Goal: Information Seeking & Learning: Learn about a topic

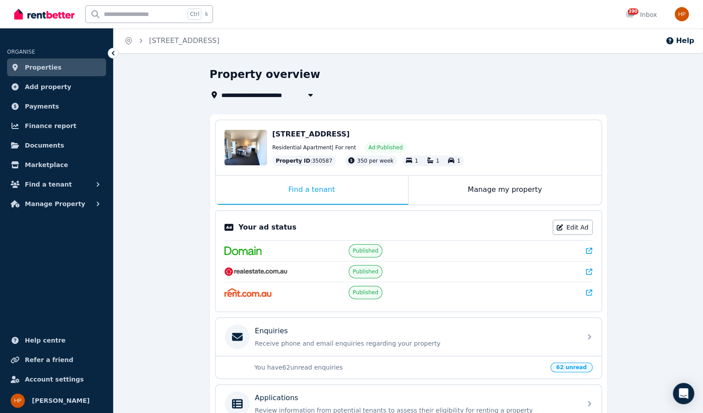
drag, startPoint x: 0, startPoint y: 0, endPoint x: 471, endPoint y: 45, distance: 472.7
click at [467, 44] on div "Home [STREET_ADDRESS] Help" at bounding box center [408, 40] width 589 height 25
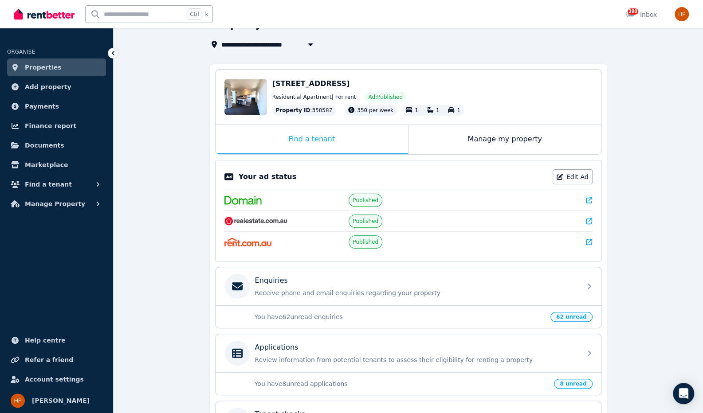
scroll to position [155, 0]
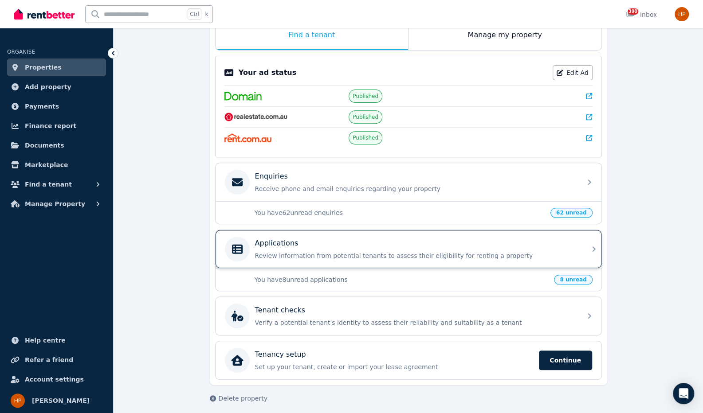
click at [281, 251] on p "Review information from potential tenants to assess their eligibility for renti…" at bounding box center [415, 255] width 321 height 9
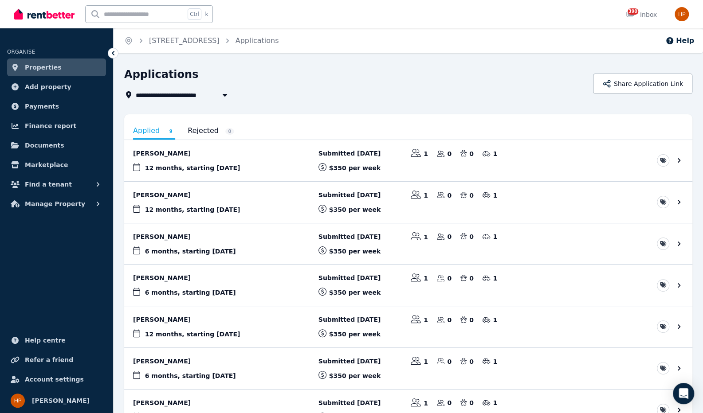
click at [454, 117] on div "Applied 9 Rejected 0 [PERSON_NAME] 12 months , starting [DATE] Submitted [DATE]…" at bounding box center [408, 318] width 568 height 409
click at [414, 88] on div "**********" at bounding box center [355, 83] width 463 height 33
click at [164, 237] on link "View application: Ajay Aghariya" at bounding box center [408, 244] width 568 height 41
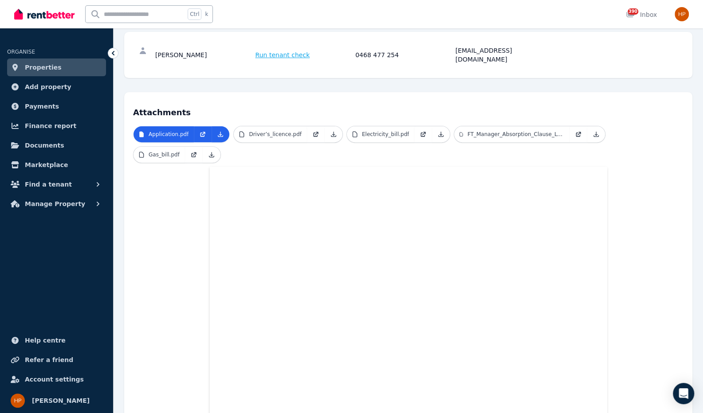
scroll to position [89, 0]
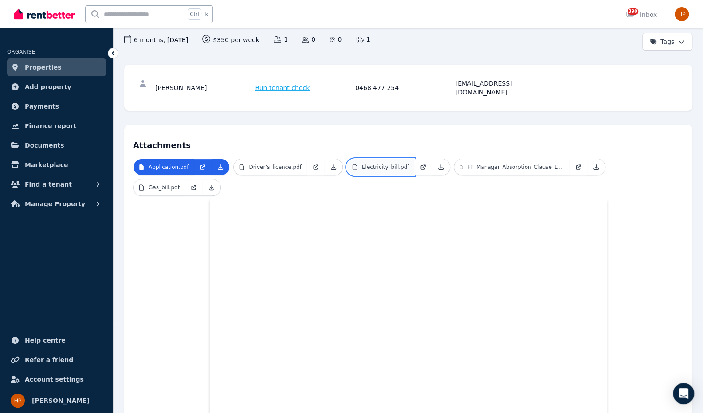
click at [372, 164] on p "Electricity_bill.pdf" at bounding box center [385, 167] width 47 height 7
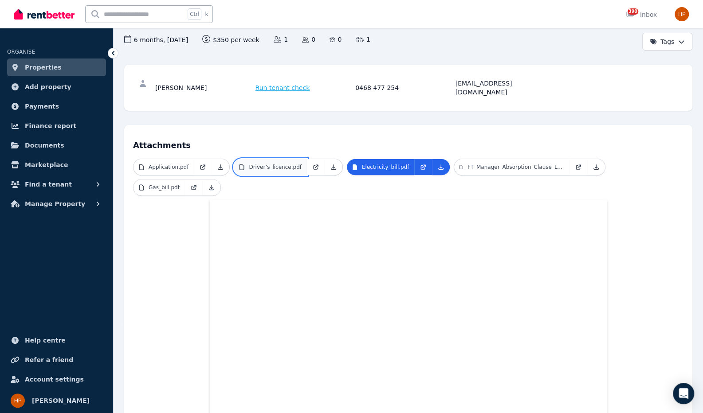
click at [269, 164] on p "Driver’s_licence.pdf" at bounding box center [275, 167] width 53 height 7
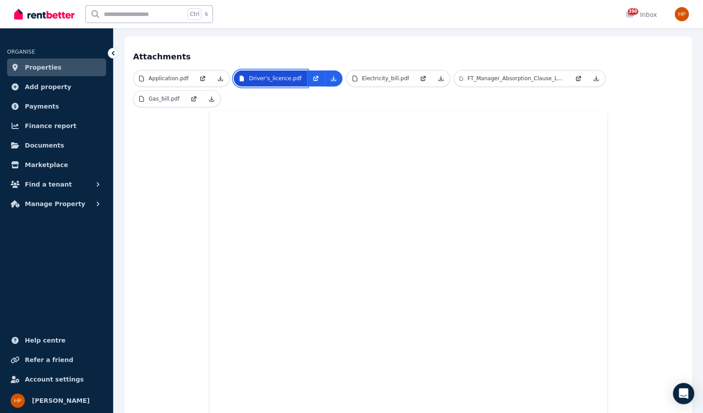
scroll to position [0, 0]
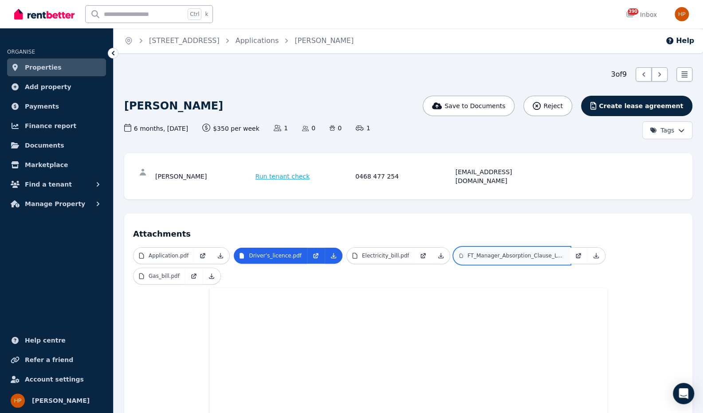
click at [476, 252] on p "FT_Manager_Absorption_Clause_LOO_Flat_Rate.pdf" at bounding box center [515, 255] width 97 height 7
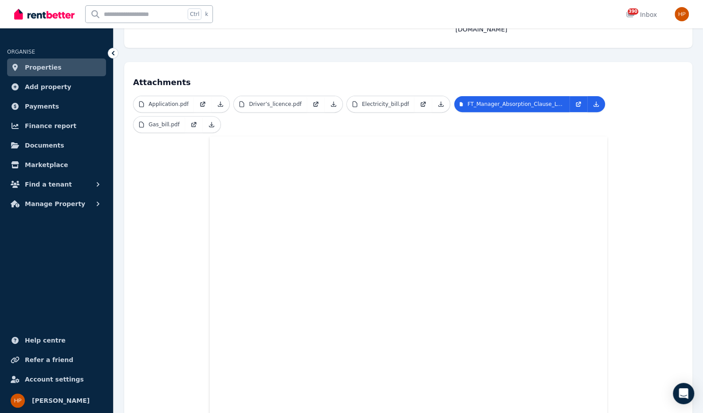
scroll to position [133, 0]
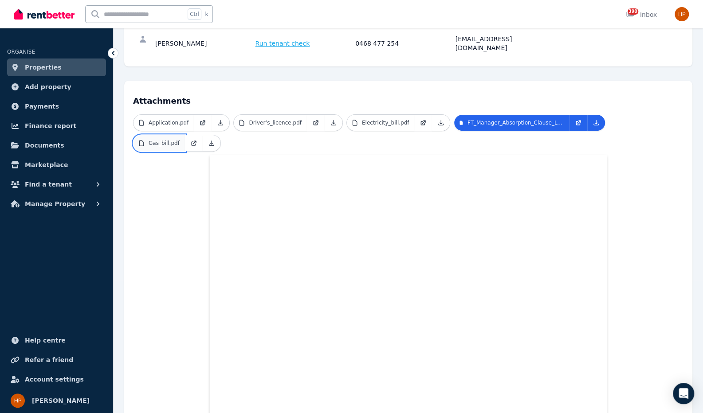
click at [180, 140] on p "Gas_bill.pdf" at bounding box center [164, 143] width 31 height 7
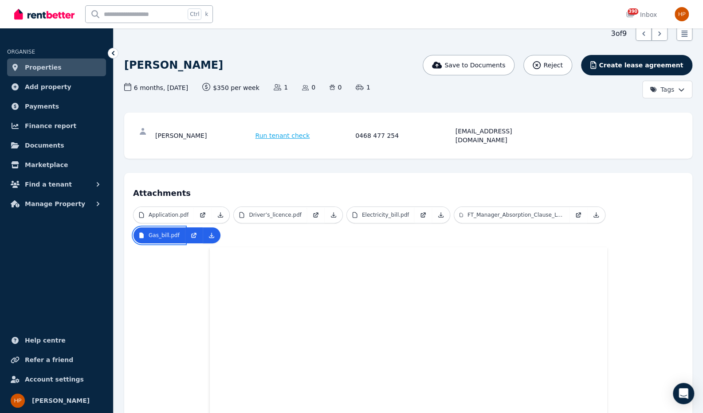
scroll to position [0, 0]
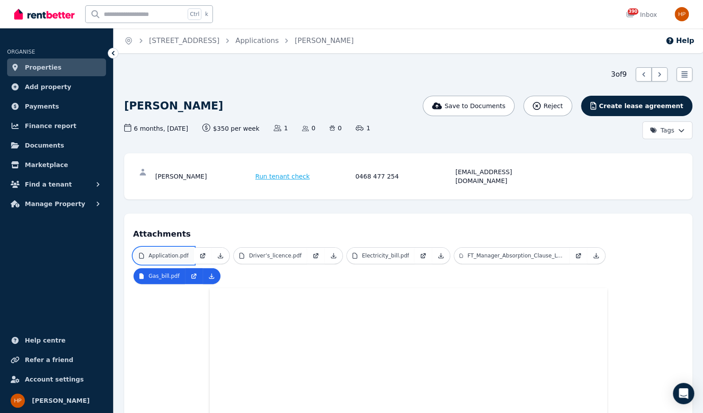
click at [179, 252] on p "Application.pdf" at bounding box center [169, 255] width 40 height 7
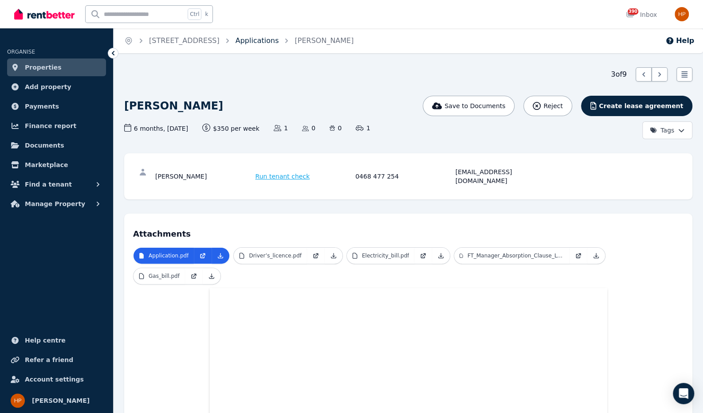
click at [262, 40] on link "Applications" at bounding box center [257, 40] width 43 height 8
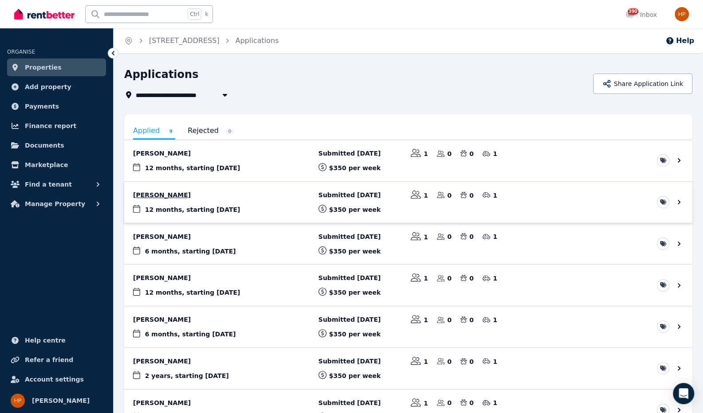
click at [148, 194] on link "View application: Zoe Lowe" at bounding box center [408, 202] width 568 height 41
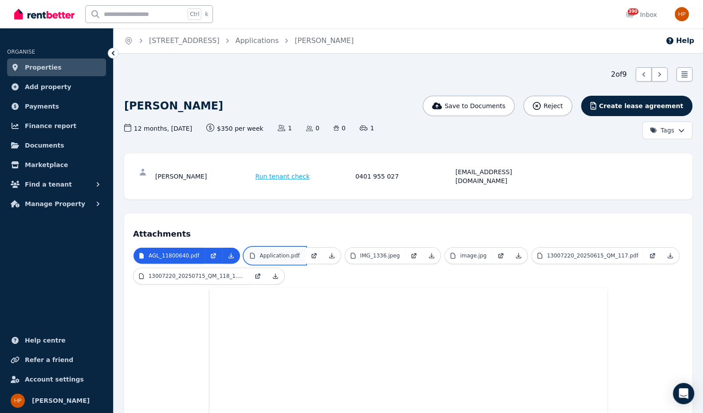
click at [259, 252] on p "Application.pdf" at bounding box center [279, 255] width 40 height 7
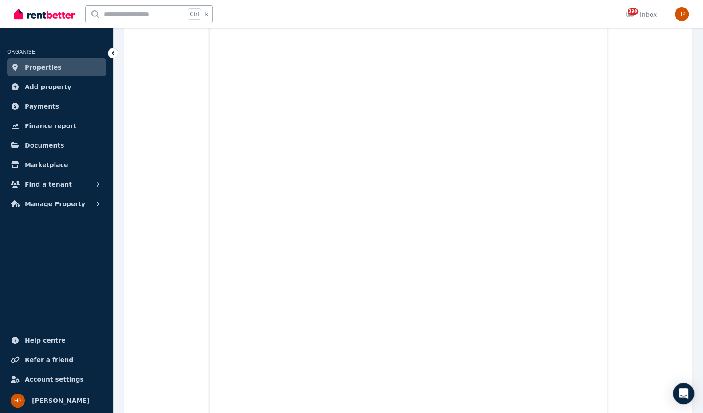
scroll to position [993, 0]
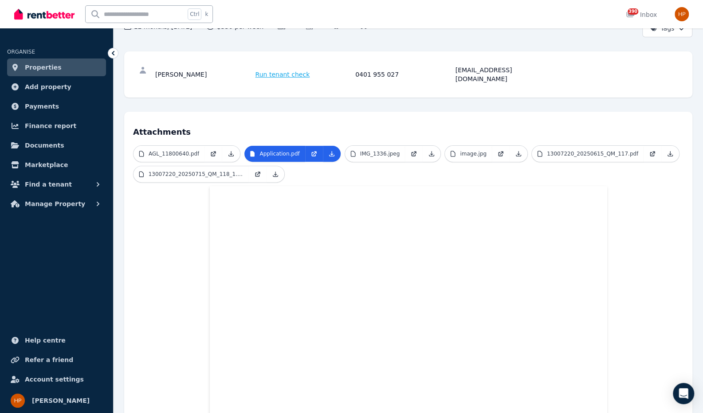
scroll to position [0, 0]
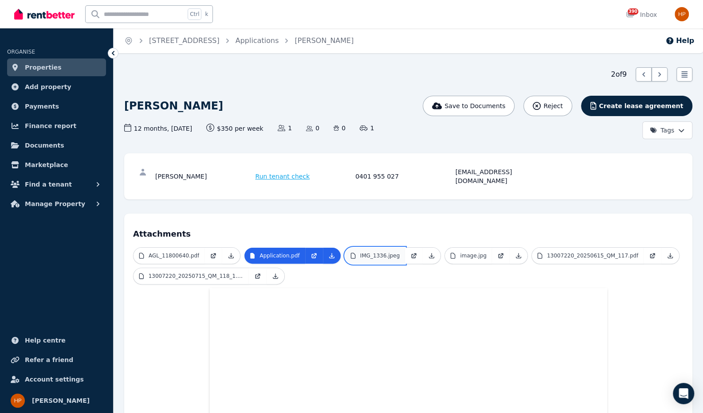
click at [360, 252] on p "IMG_1336.jpeg" at bounding box center [380, 255] width 40 height 7
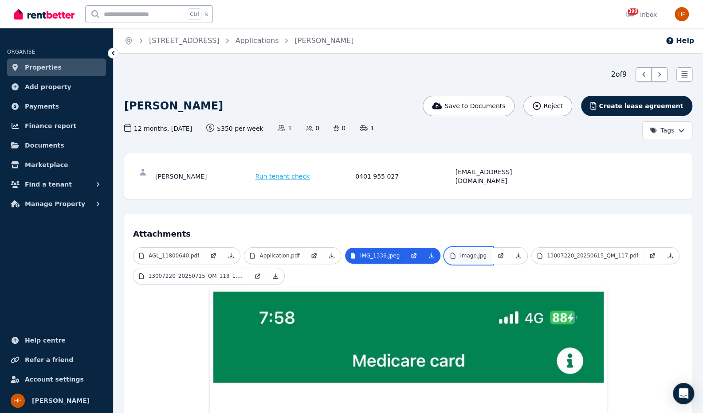
click at [460, 252] on p "image.jpg" at bounding box center [473, 255] width 27 height 7
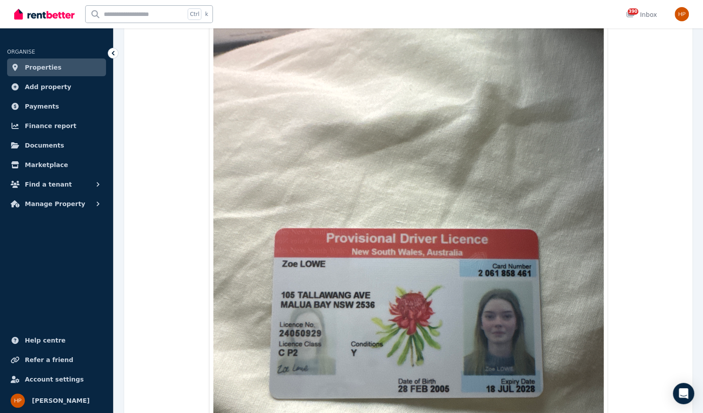
scroll to position [89, 0]
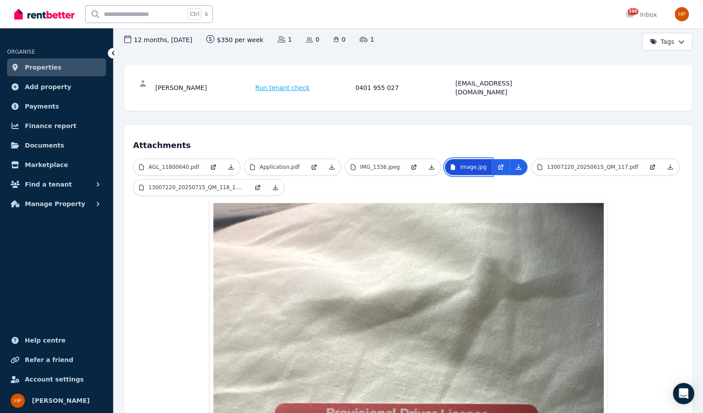
click at [455, 159] on link "image.jpg" at bounding box center [468, 167] width 47 height 16
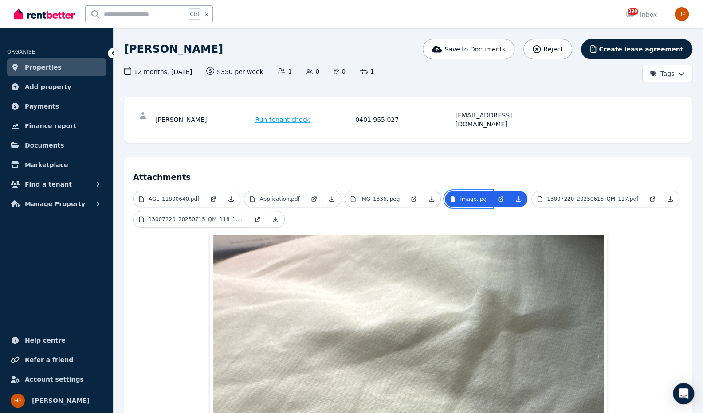
scroll to position [44, 0]
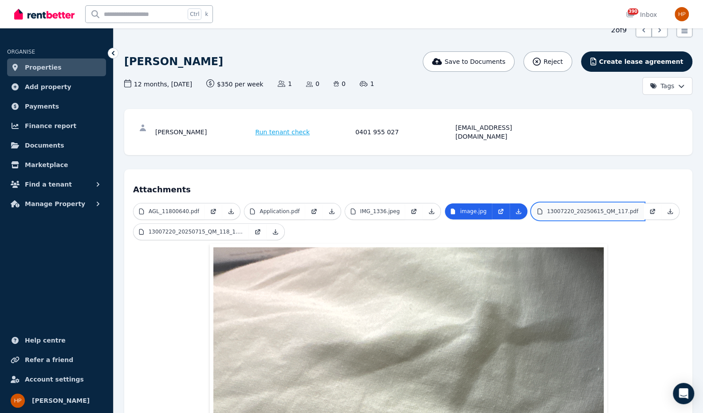
click at [547, 208] on p "13007220_20250615_QM_117.pdf" at bounding box center [592, 211] width 91 height 7
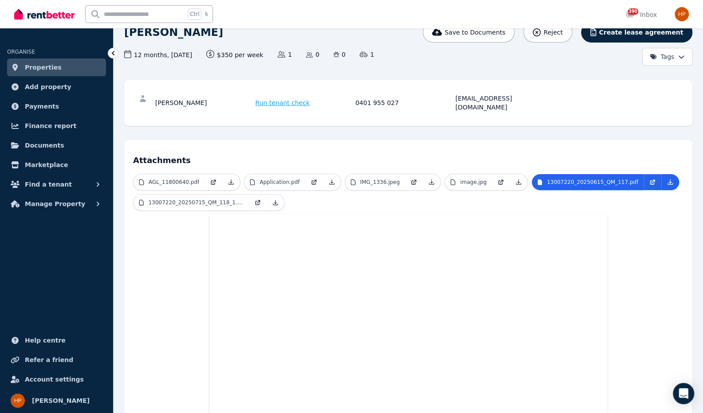
scroll to position [57, 0]
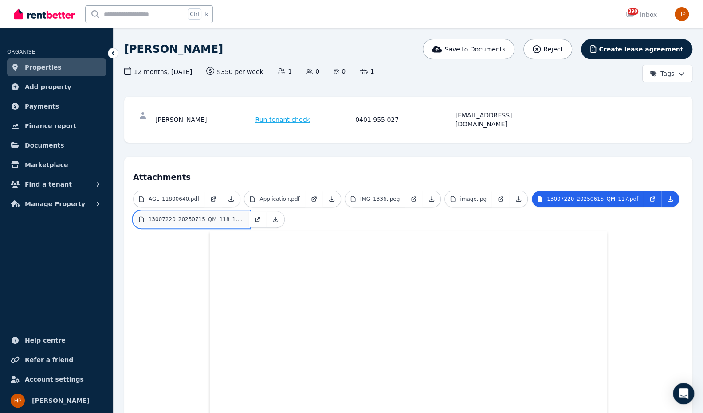
click at [161, 216] on p "13007220_20250715_QM_118_1.pdf" at bounding box center [196, 219] width 95 height 7
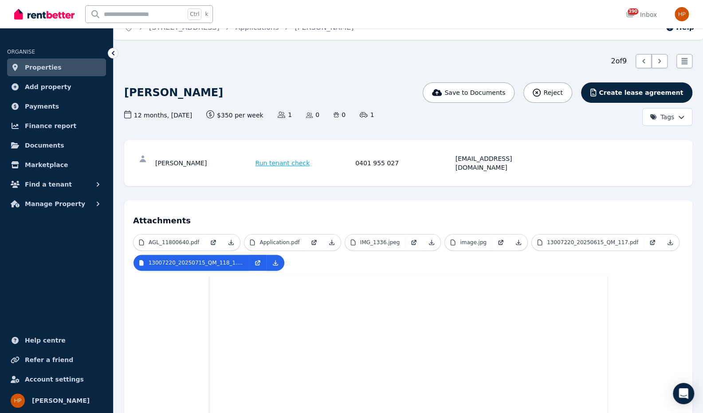
scroll to position [0, 0]
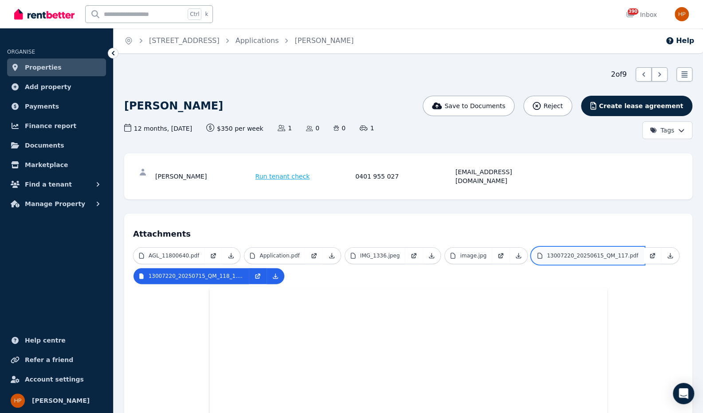
click at [573, 252] on p "13007220_20250615_QM_117.pdf" at bounding box center [592, 255] width 91 height 7
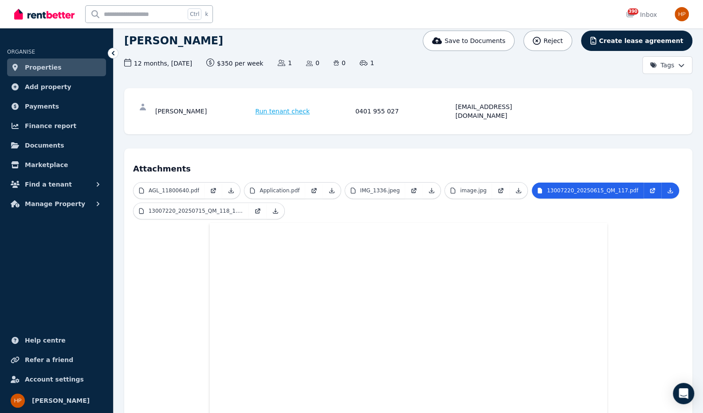
scroll to position [62, 0]
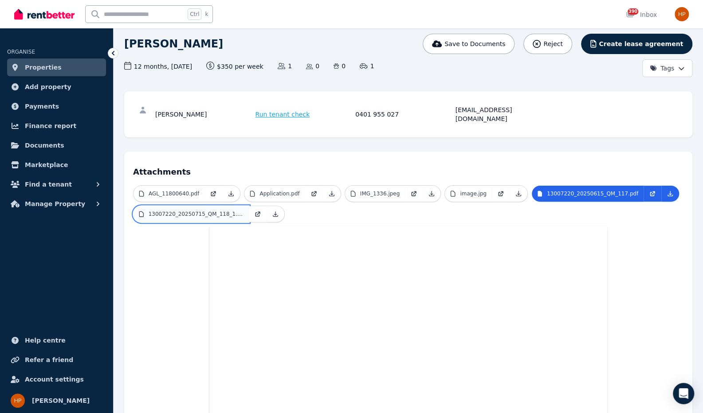
click at [177, 211] on p "13007220_20250715_QM_118_1.pdf" at bounding box center [196, 214] width 95 height 7
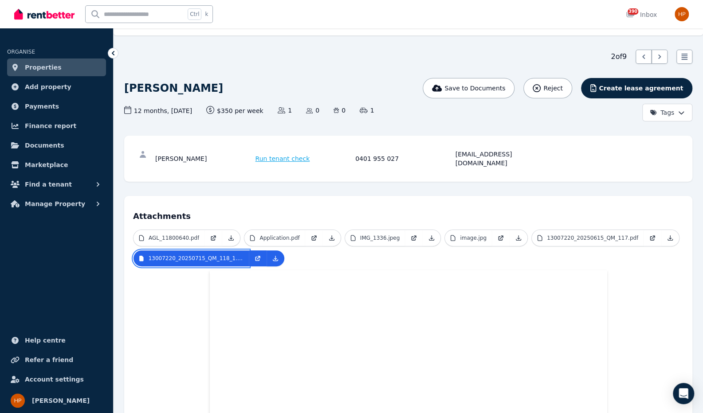
scroll to position [0, 0]
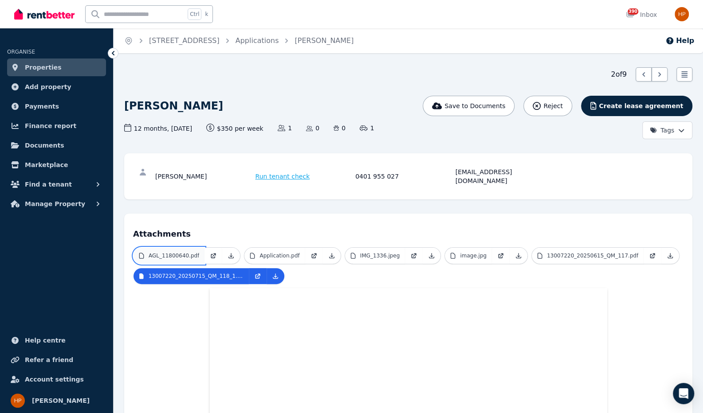
click at [189, 252] on p "AGL_11800640.pdf" at bounding box center [174, 255] width 51 height 7
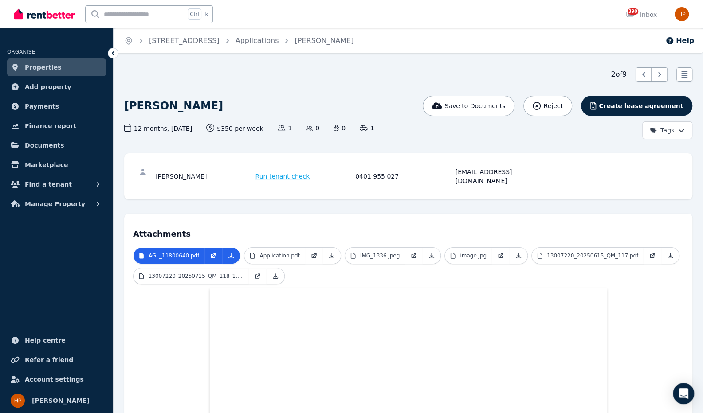
click at [643, 290] on div "AGL_11800640.pdf Application.pdf IMG_1336.jpeg image.jpg 13007220_20250615_QM_1…" at bounding box center [408, 413] width 550 height 332
click at [389, 76] on div "2 of 9 List view" at bounding box center [408, 74] width 568 height 14
click at [271, 252] on p "Application.pdf" at bounding box center [279, 255] width 40 height 7
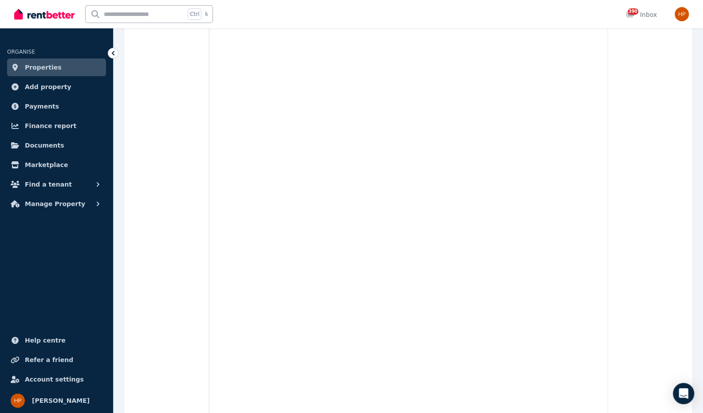
scroll to position [1242, 0]
